Goal: Unclear

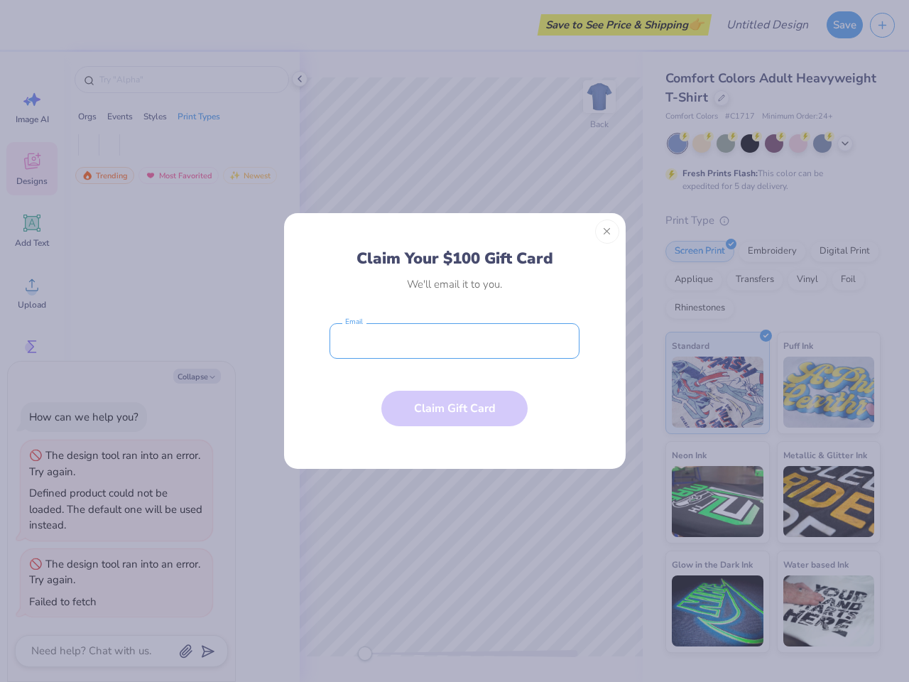
type textarea "x"
click at [455, 341] on input "email" at bounding box center [455, 341] width 250 height 36
click at [608, 232] on button "Close" at bounding box center [607, 232] width 24 height 24
